Goal: Find specific page/section: Find specific page/section

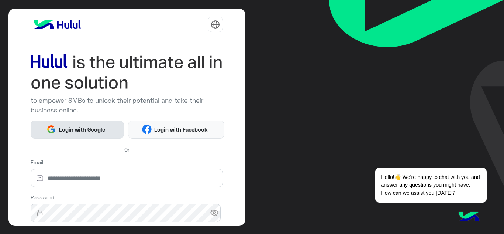
click at [95, 127] on span "Login with Google" at bounding box center [82, 129] width 52 height 8
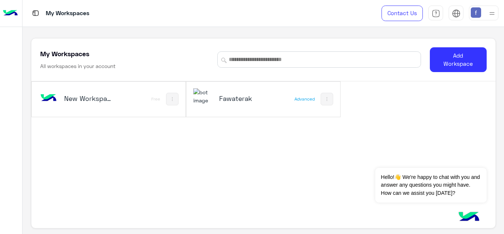
click at [247, 102] on h5 "Fawaterak" at bounding box center [244, 98] width 51 height 9
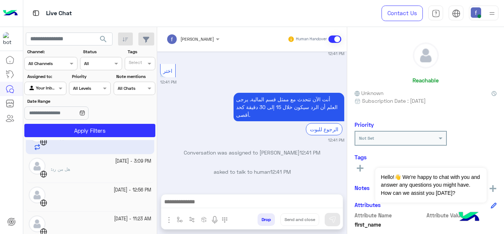
scroll to position [57, 0]
